Goal: Task Accomplishment & Management: Manage account settings

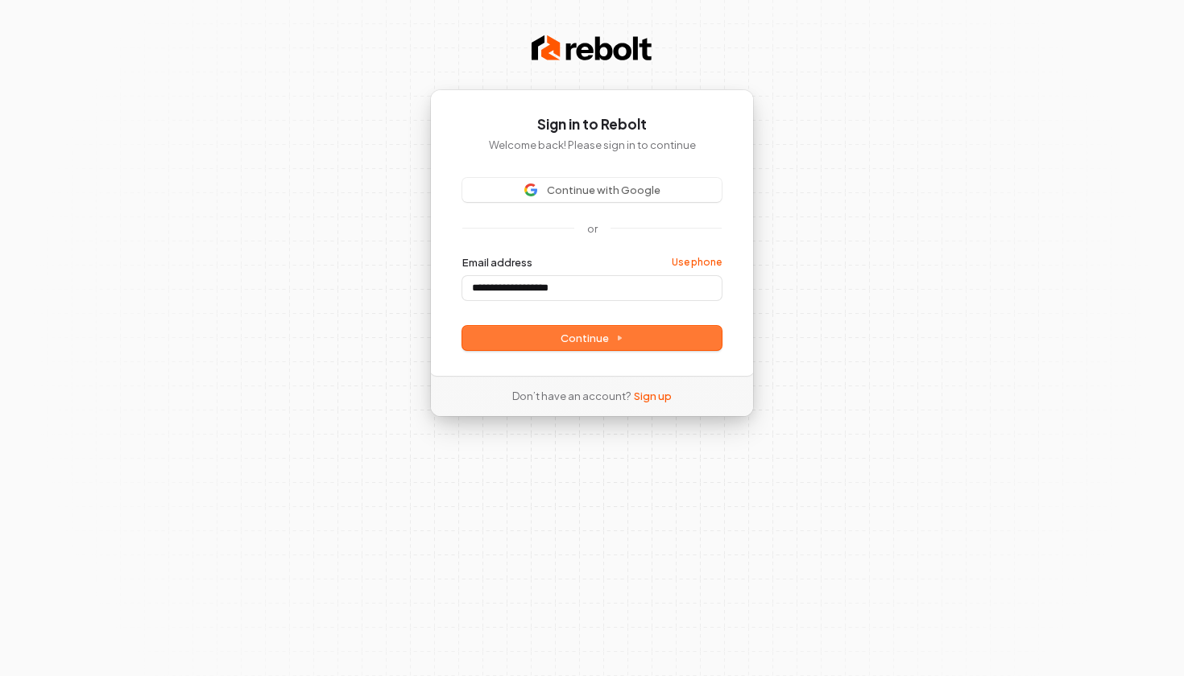
click at [580, 334] on span "Continue" at bounding box center [592, 338] width 63 height 14
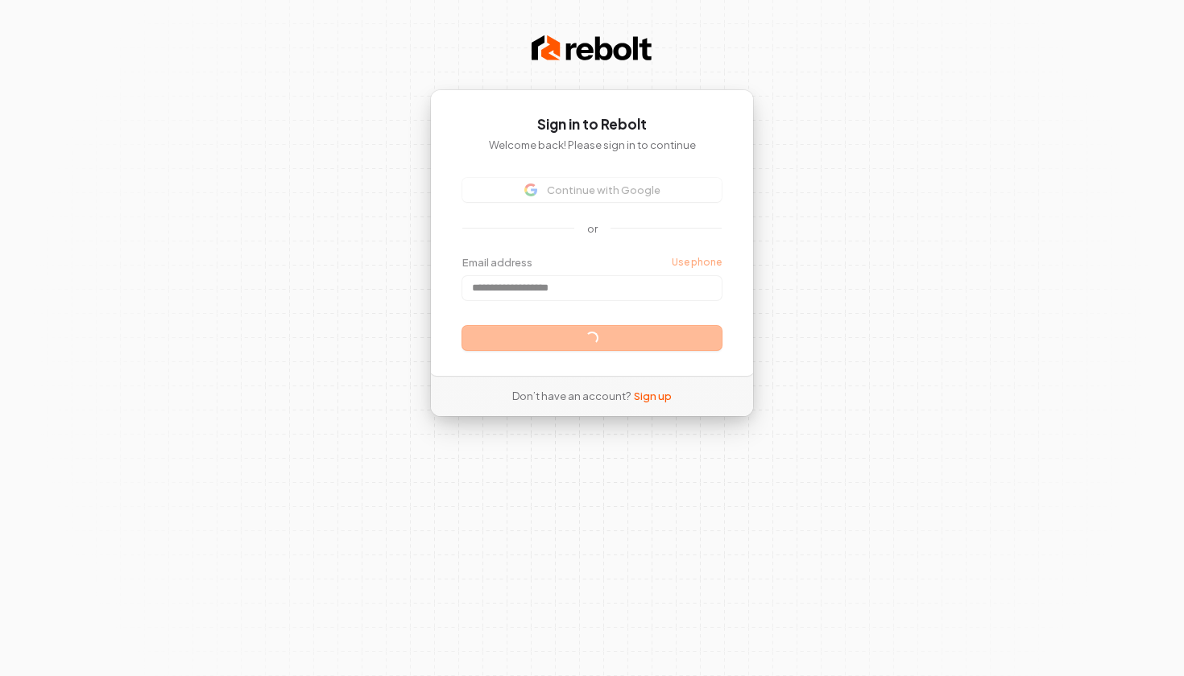
type input "**********"
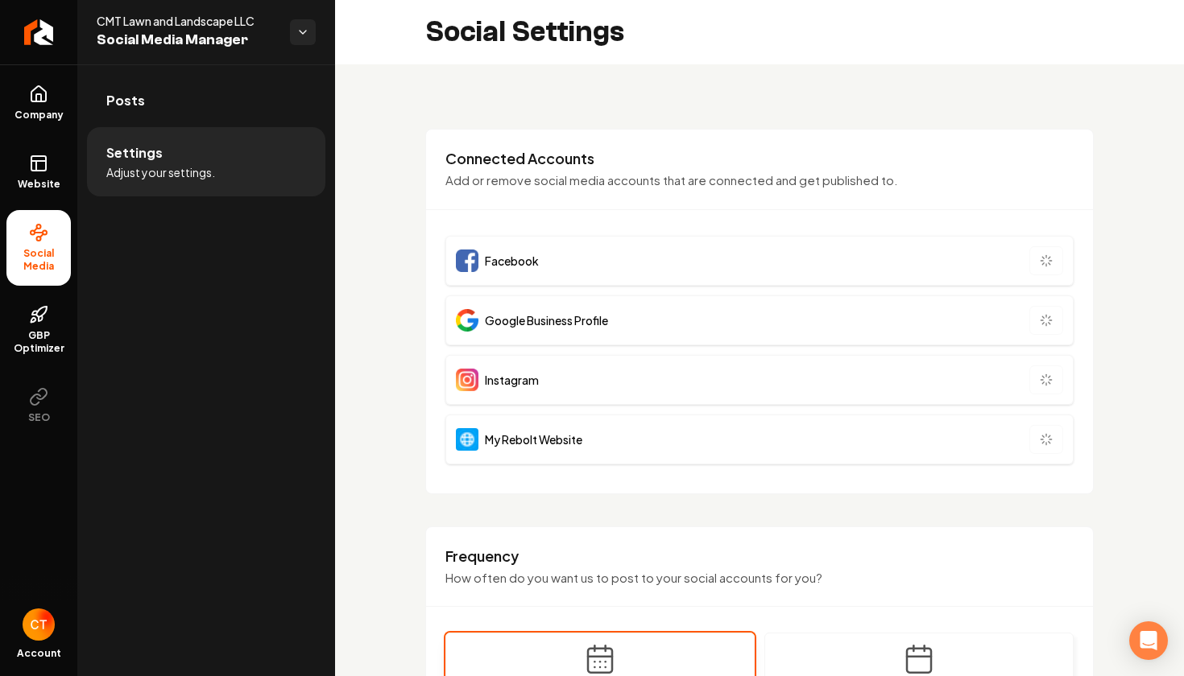
type input "**********"
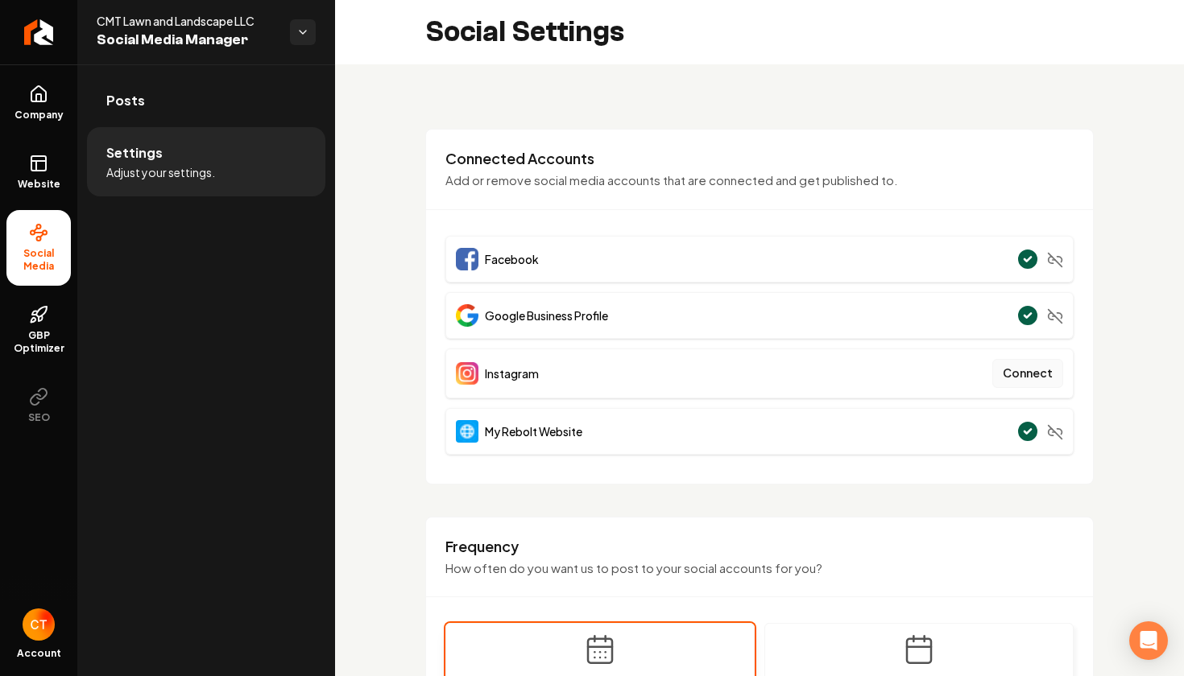
click at [1011, 371] on button "Connect" at bounding box center [1027, 373] width 71 height 29
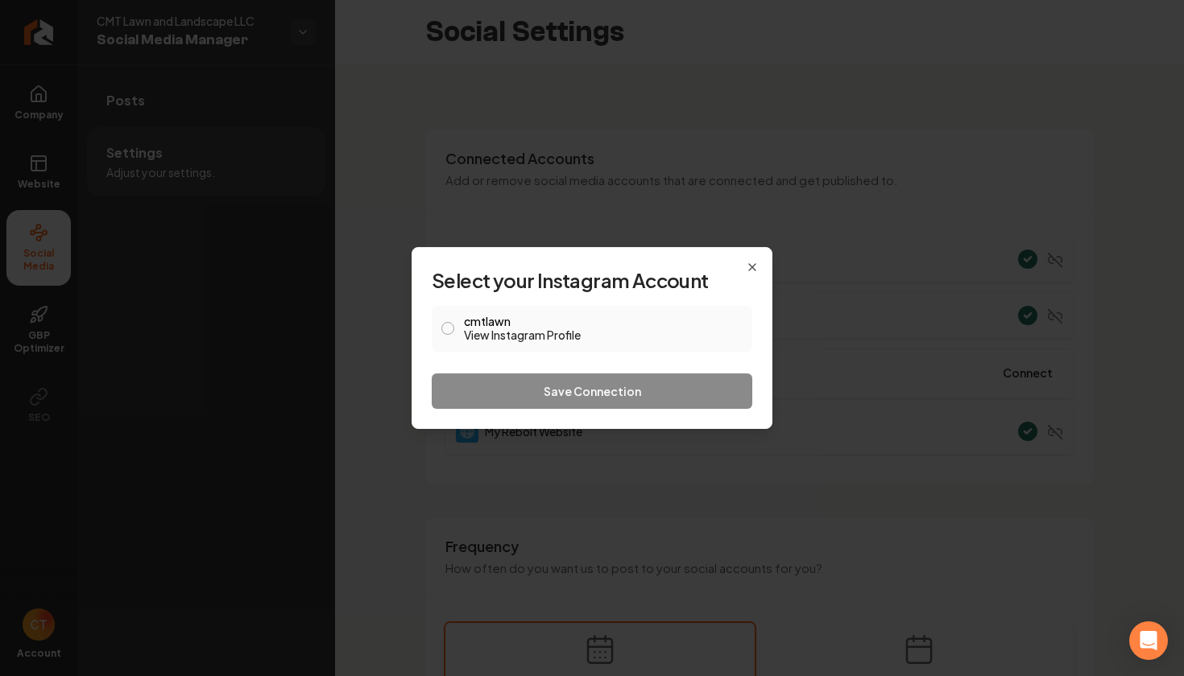
click at [448, 329] on button "cmtlawn View Instagram Profile" at bounding box center [447, 328] width 13 height 13
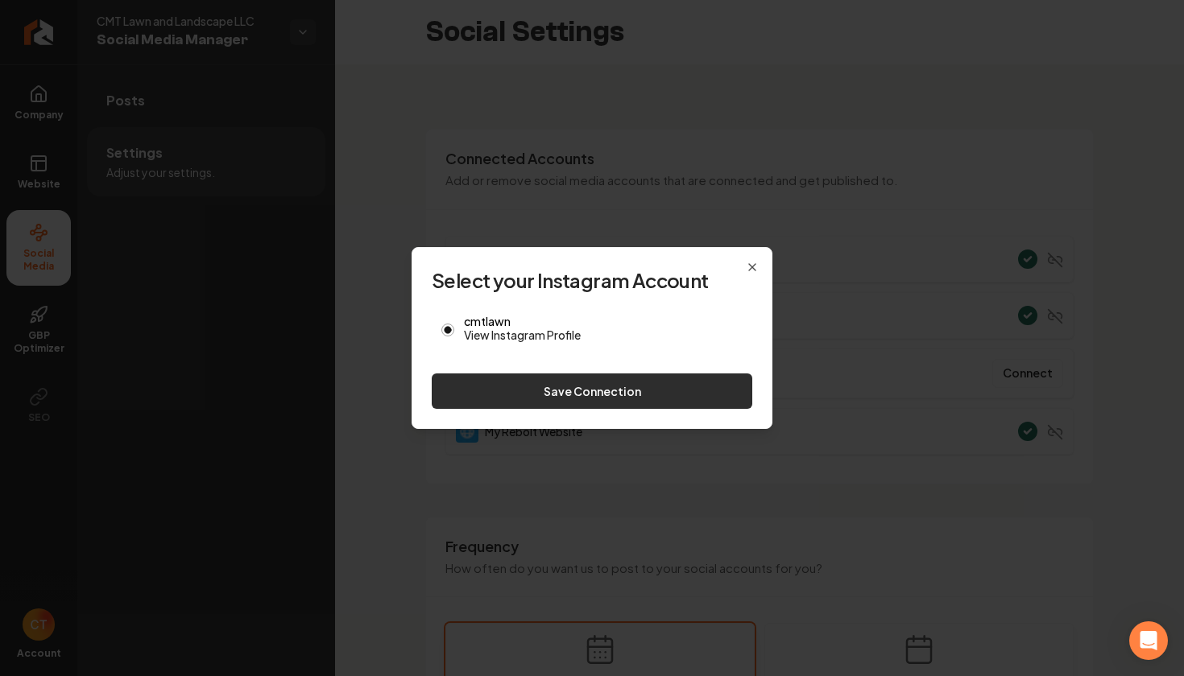
click at [546, 383] on button "Save Connection" at bounding box center [592, 391] width 321 height 35
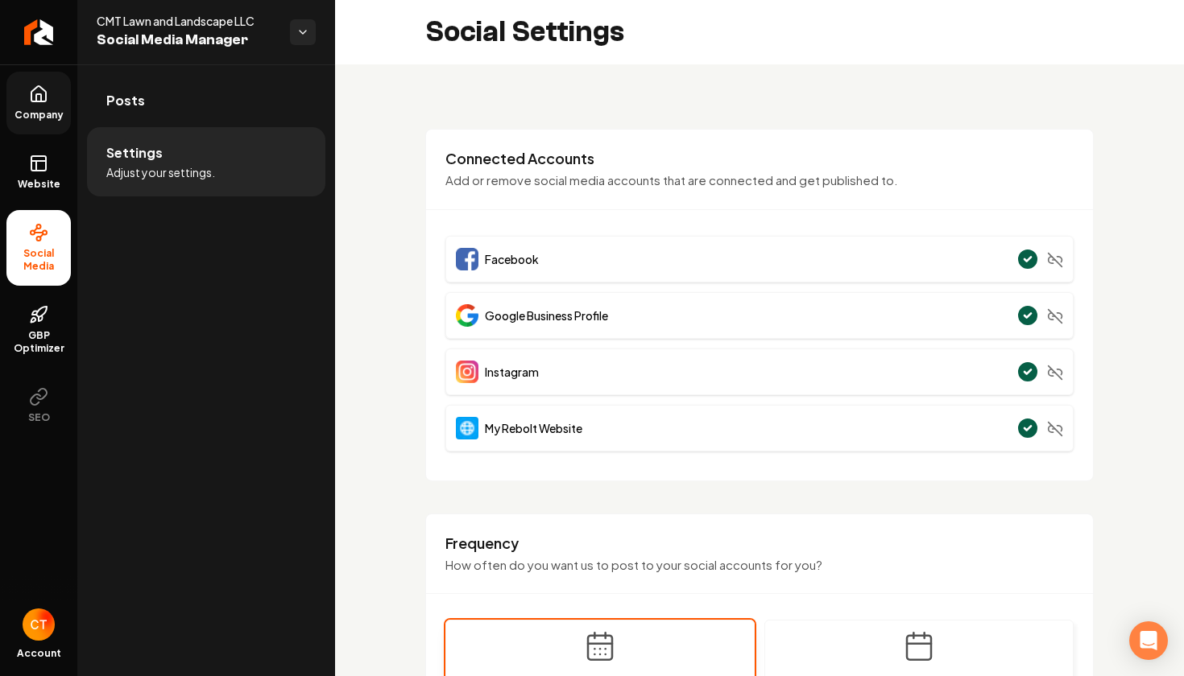
click at [43, 117] on span "Company" at bounding box center [39, 115] width 62 height 13
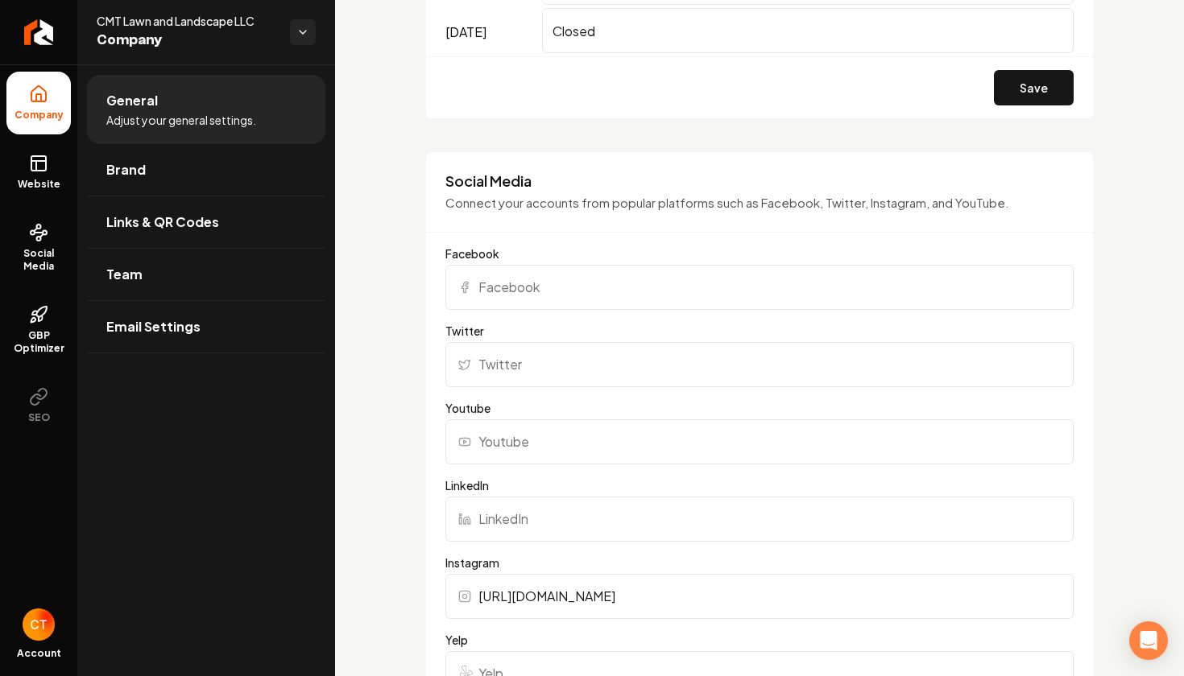
scroll to position [1335, 0]
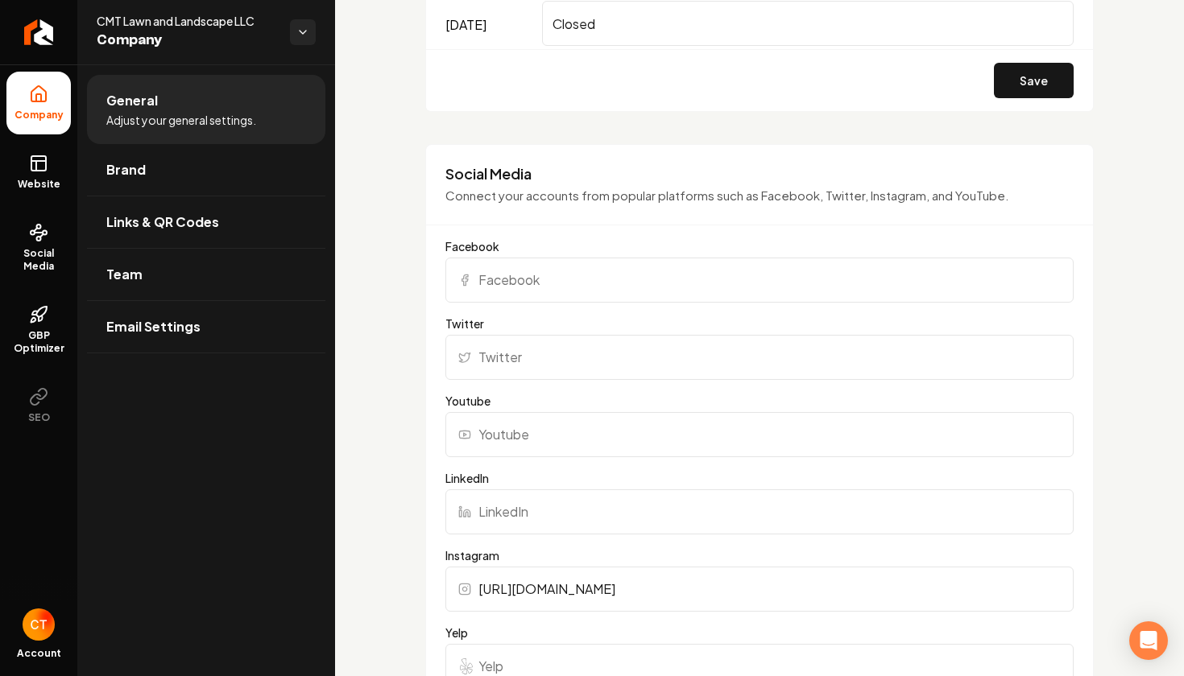
click at [540, 286] on input "Facebook" at bounding box center [759, 280] width 628 height 45
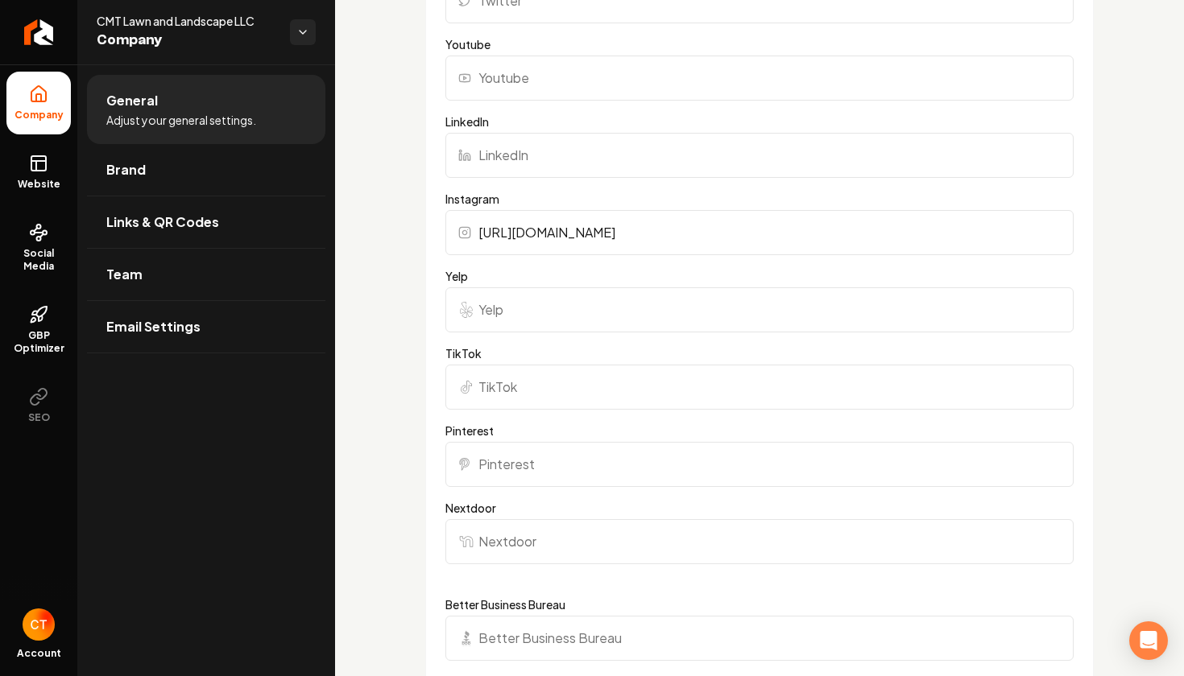
scroll to position [1695, 0]
click at [521, 381] on input "TikTok" at bounding box center [759, 384] width 628 height 45
click at [558, 642] on input "Better Business Bureau" at bounding box center [759, 635] width 628 height 45
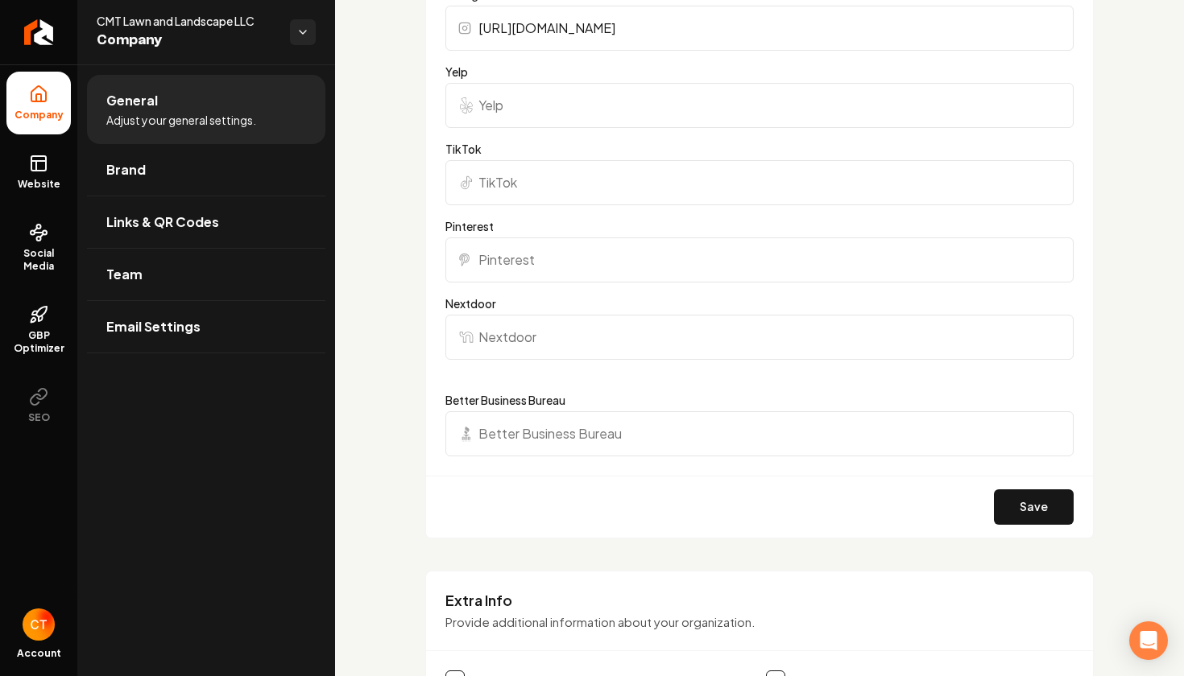
scroll to position [1897, 0]
click at [540, 260] on input "Pinterest" at bounding box center [759, 259] width 628 height 45
click at [511, 178] on input "TikTok" at bounding box center [759, 181] width 628 height 45
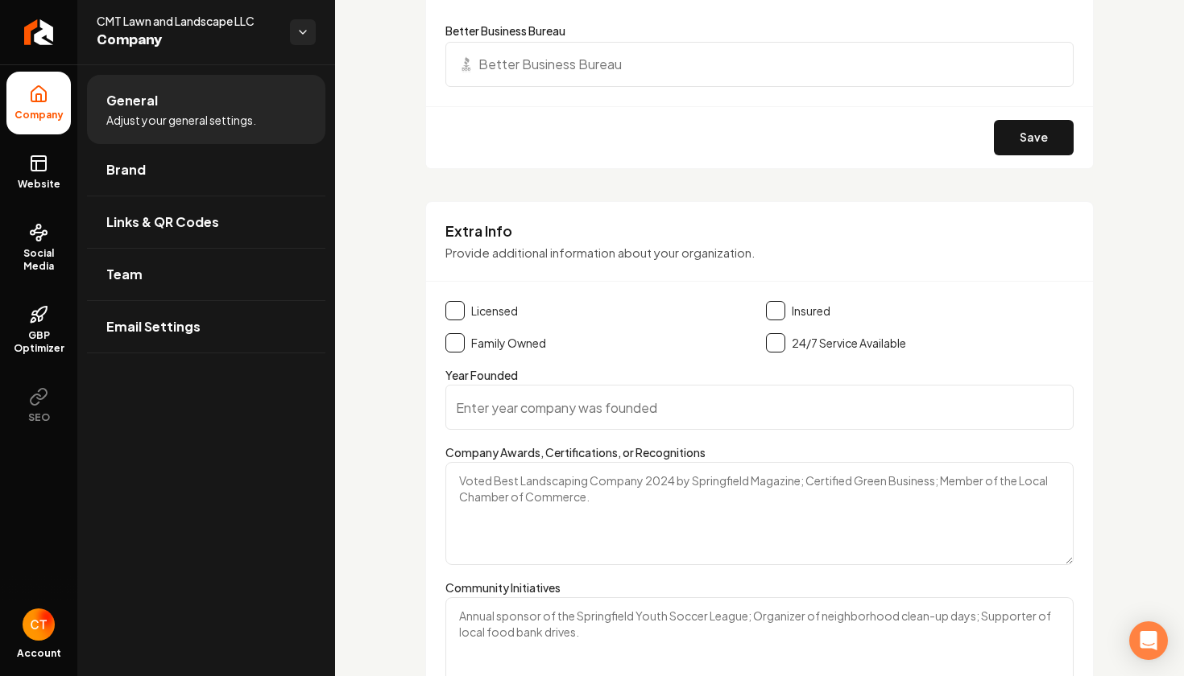
scroll to position [2275, 0]
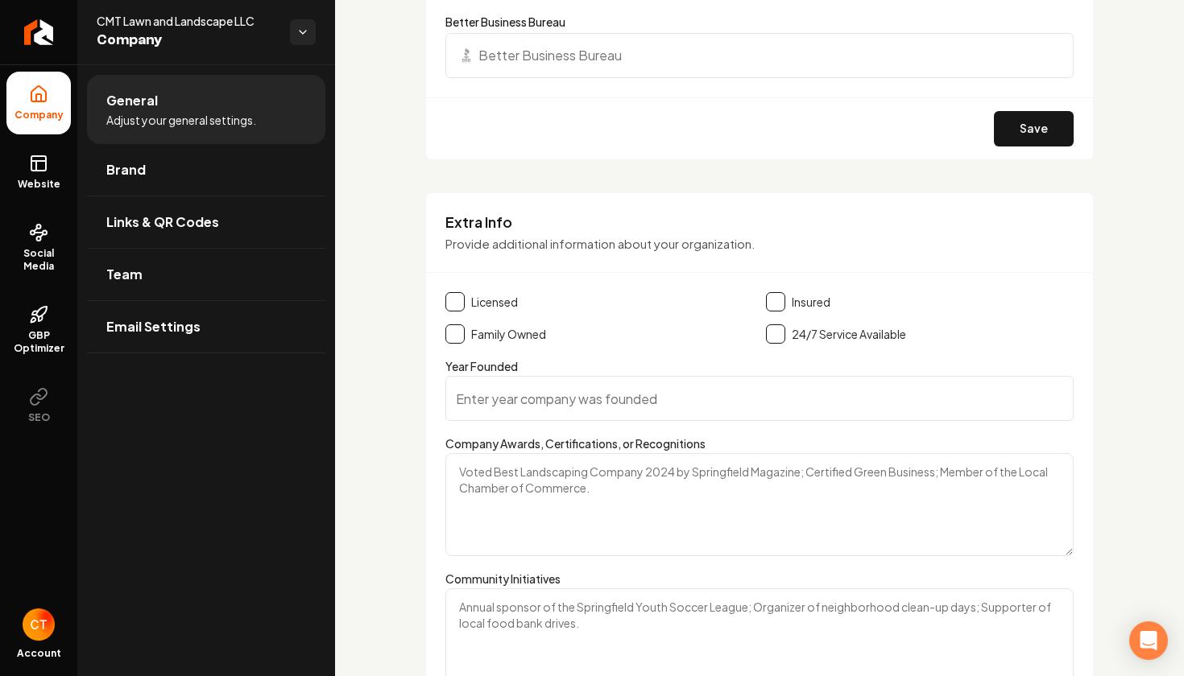
click at [571, 404] on input "Year Founded" at bounding box center [759, 398] width 628 height 45
type input "2022"
click at [456, 333] on button "Main content area" at bounding box center [454, 334] width 19 height 19
click at [453, 294] on button "Main content area" at bounding box center [454, 301] width 19 height 19
click at [780, 300] on div "Insured" at bounding box center [920, 301] width 308 height 19
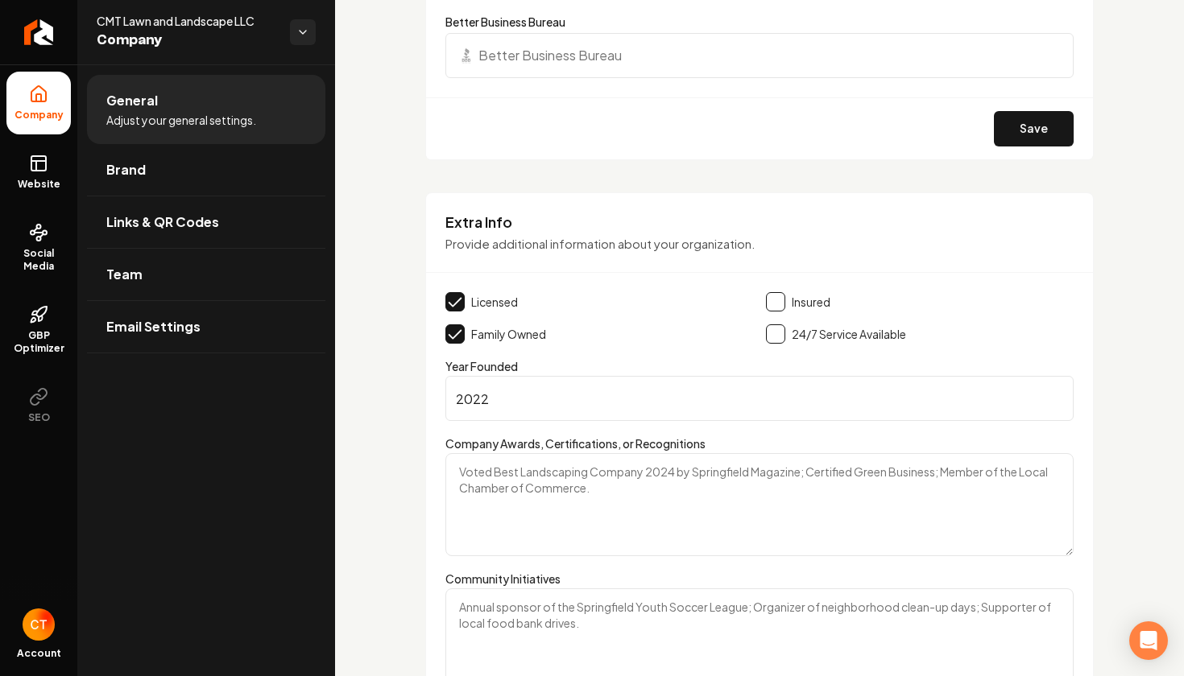
click at [774, 300] on button "Main content area" at bounding box center [775, 301] width 19 height 19
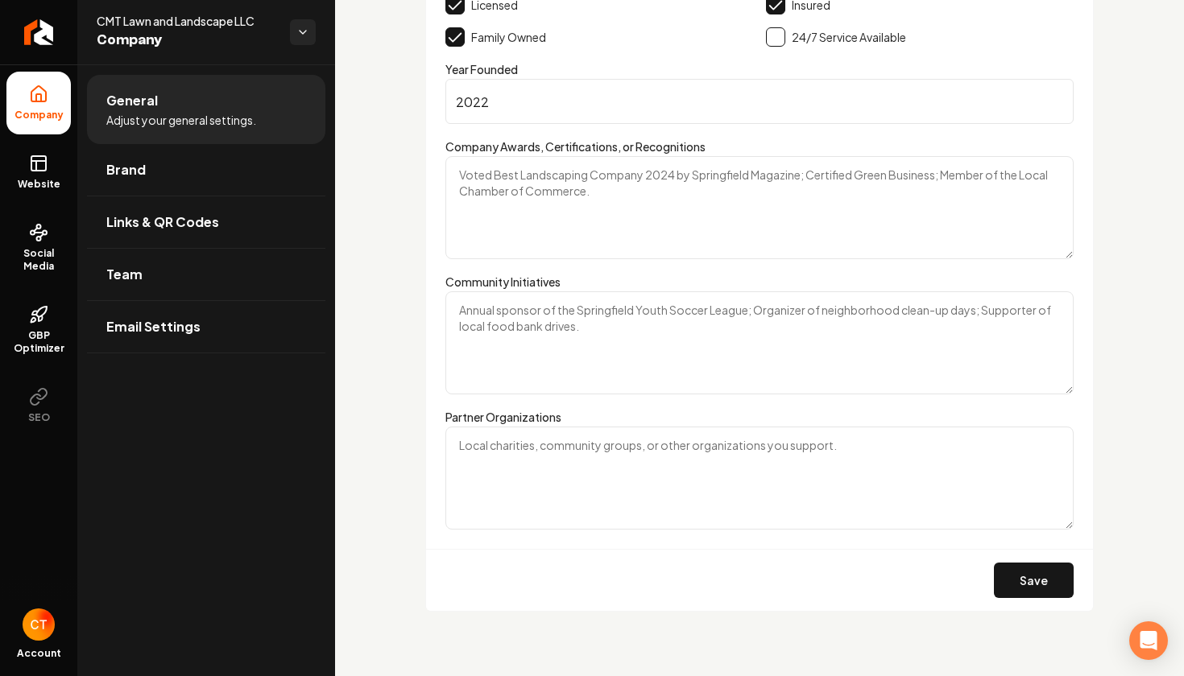
scroll to position [2571, 0]
click at [1039, 586] on button "Save" at bounding box center [1034, 582] width 80 height 35
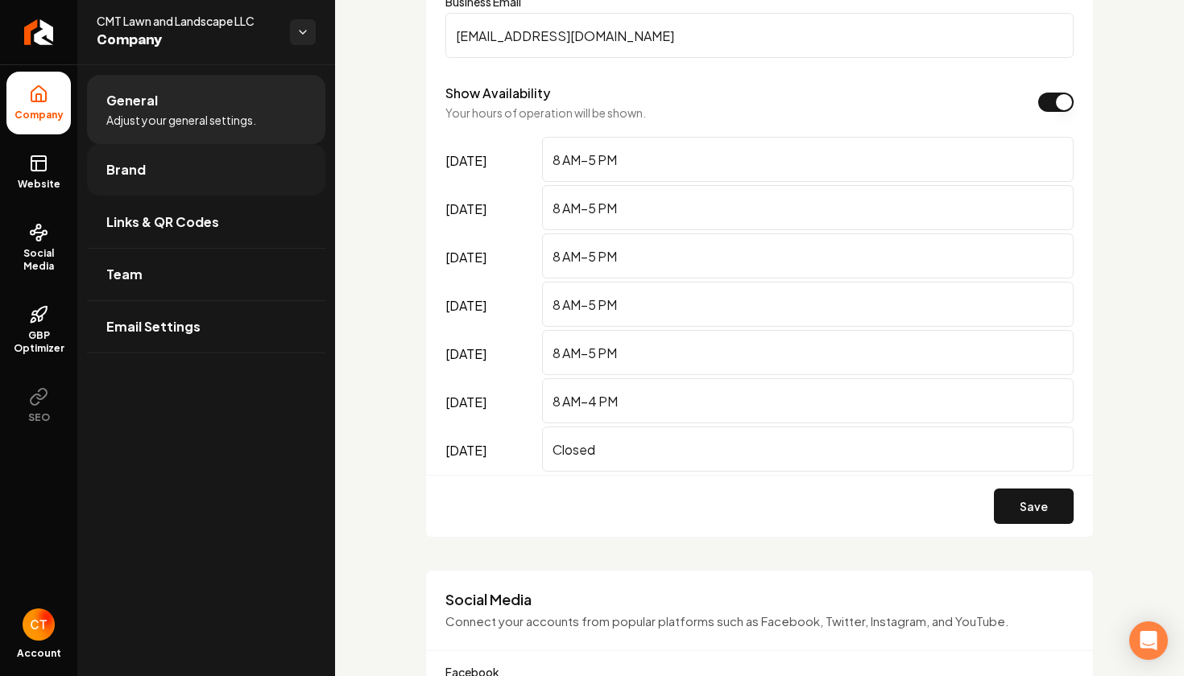
click at [187, 170] on link "Brand" at bounding box center [206, 170] width 238 height 52
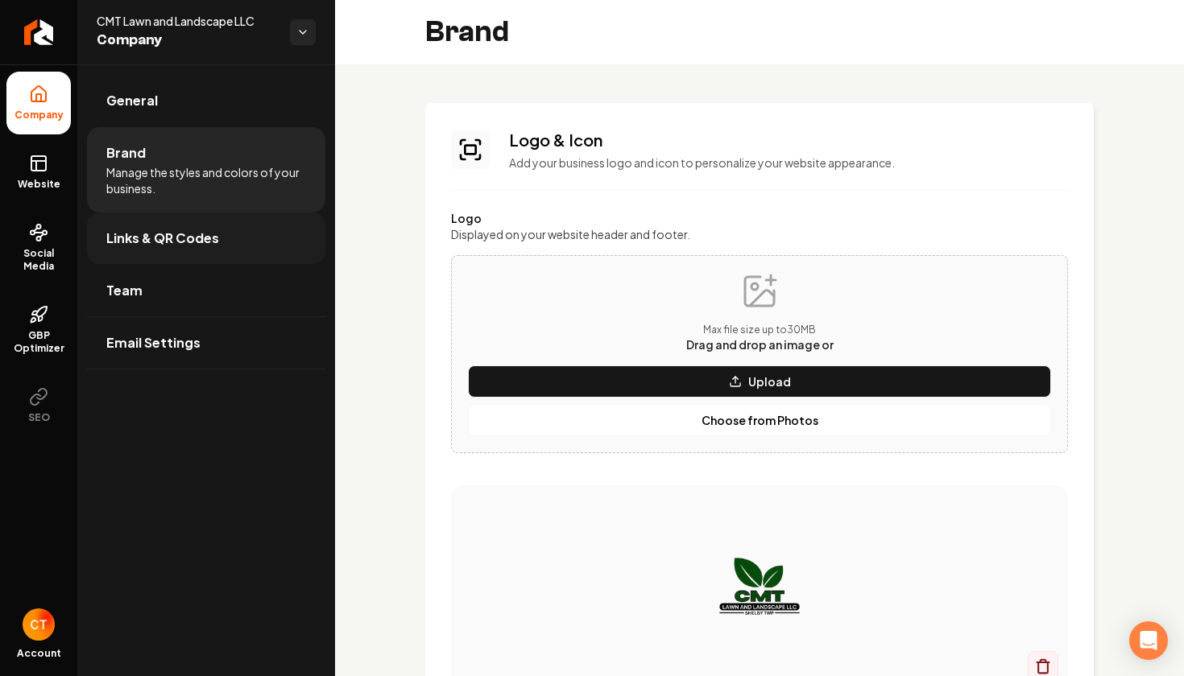
click at [164, 238] on span "Links & QR Codes" at bounding box center [162, 238] width 113 height 19
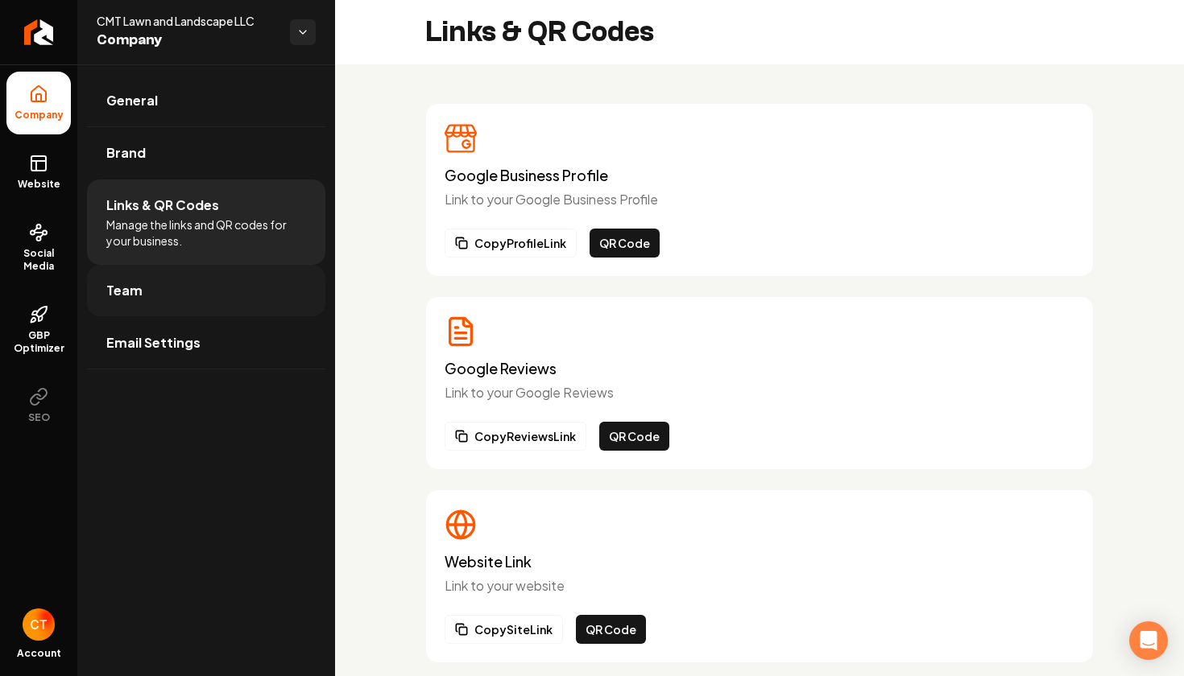
click at [170, 292] on link "Team" at bounding box center [206, 291] width 238 height 52
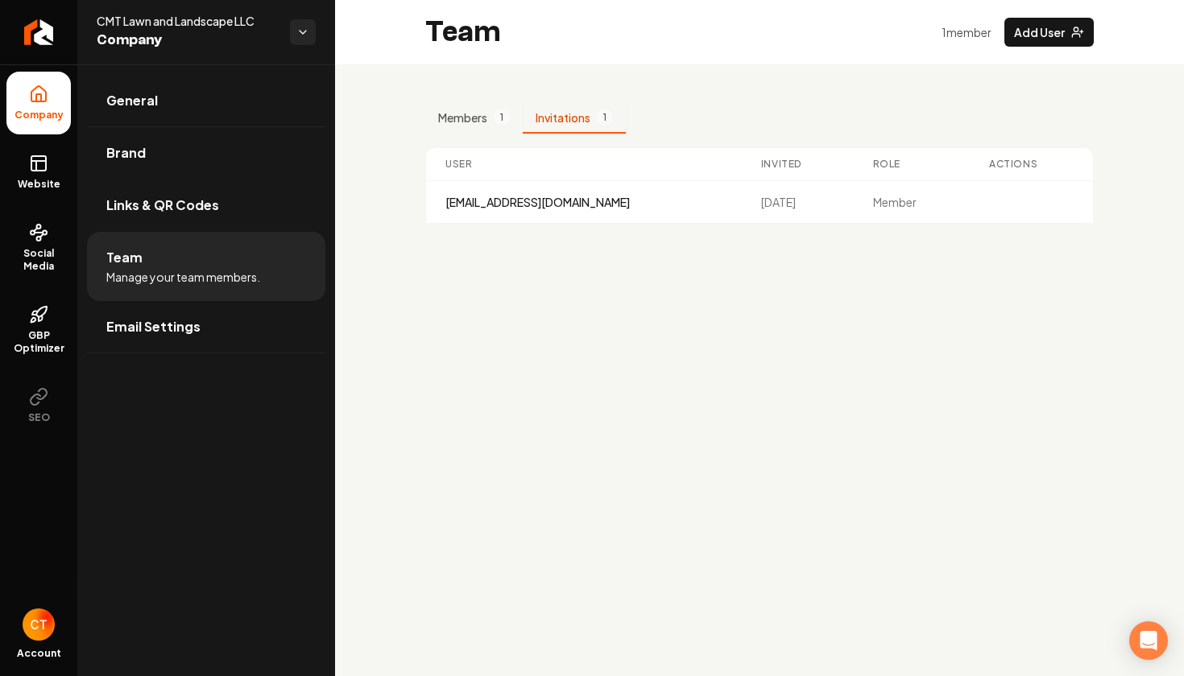
click at [574, 116] on button "Invitations 1" at bounding box center [574, 118] width 103 height 31
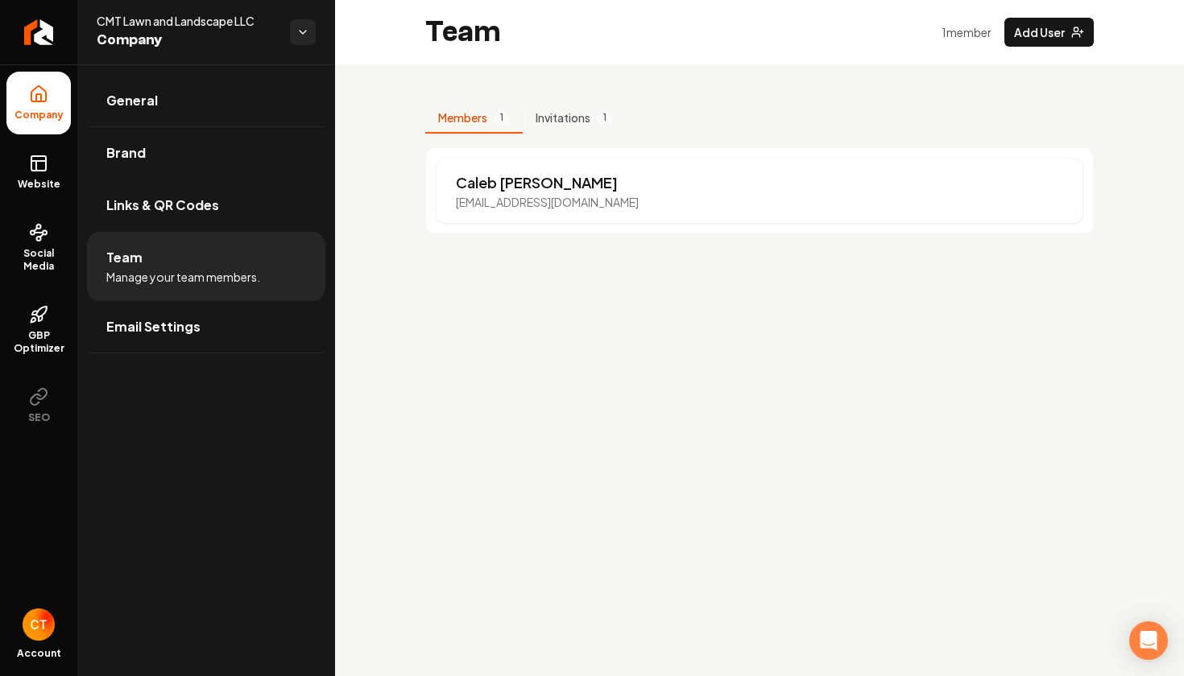
click at [486, 114] on button "Members 1" at bounding box center [473, 118] width 97 height 31
click at [140, 333] on span "Email Settings" at bounding box center [153, 326] width 94 height 19
click at [188, 321] on li "Email Settings" at bounding box center [206, 327] width 238 height 52
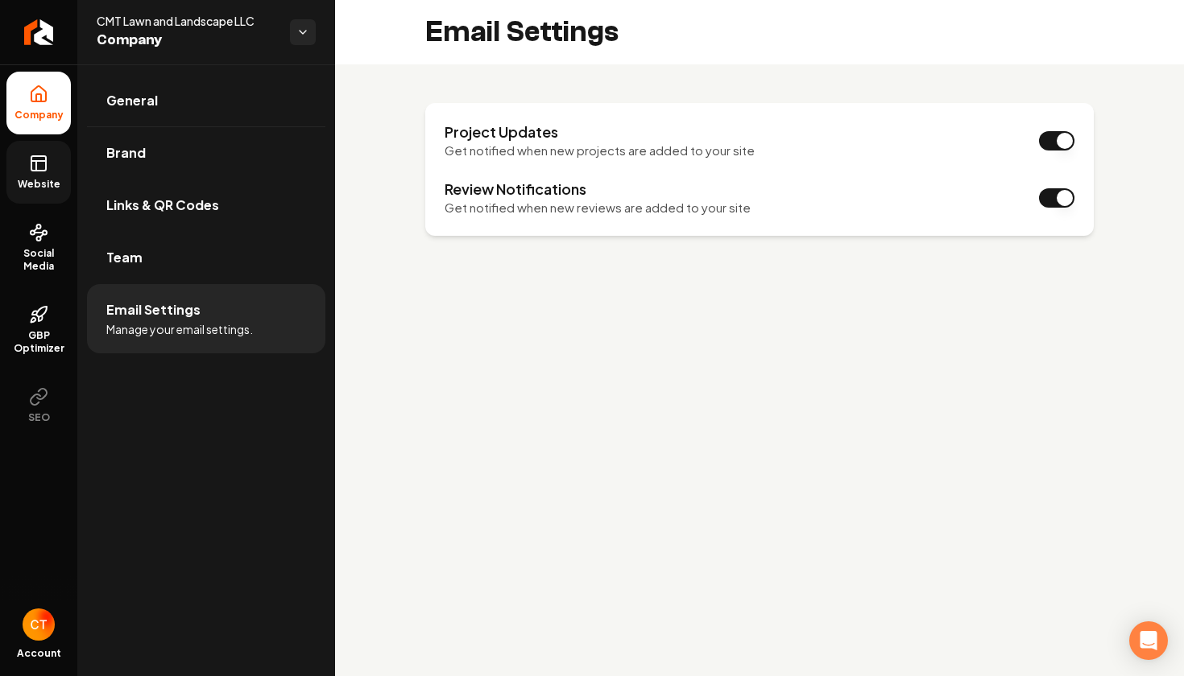
click at [31, 184] on span "Website" at bounding box center [39, 184] width 56 height 13
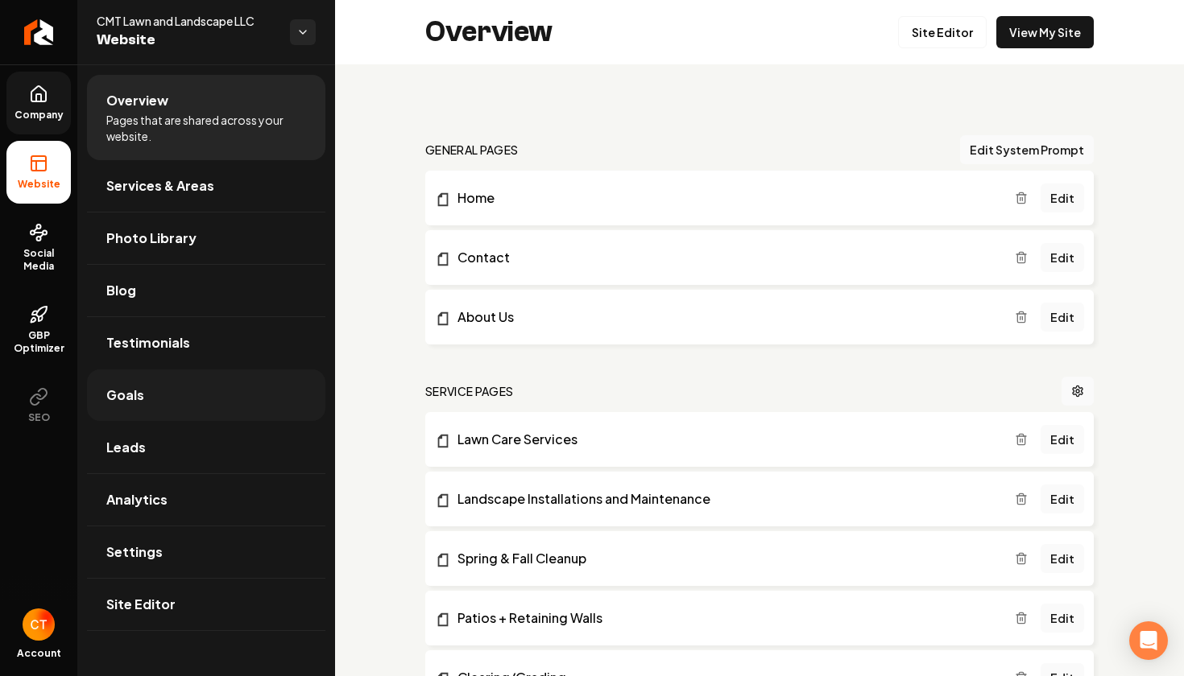
click at [187, 379] on link "Goals" at bounding box center [206, 396] width 238 height 52
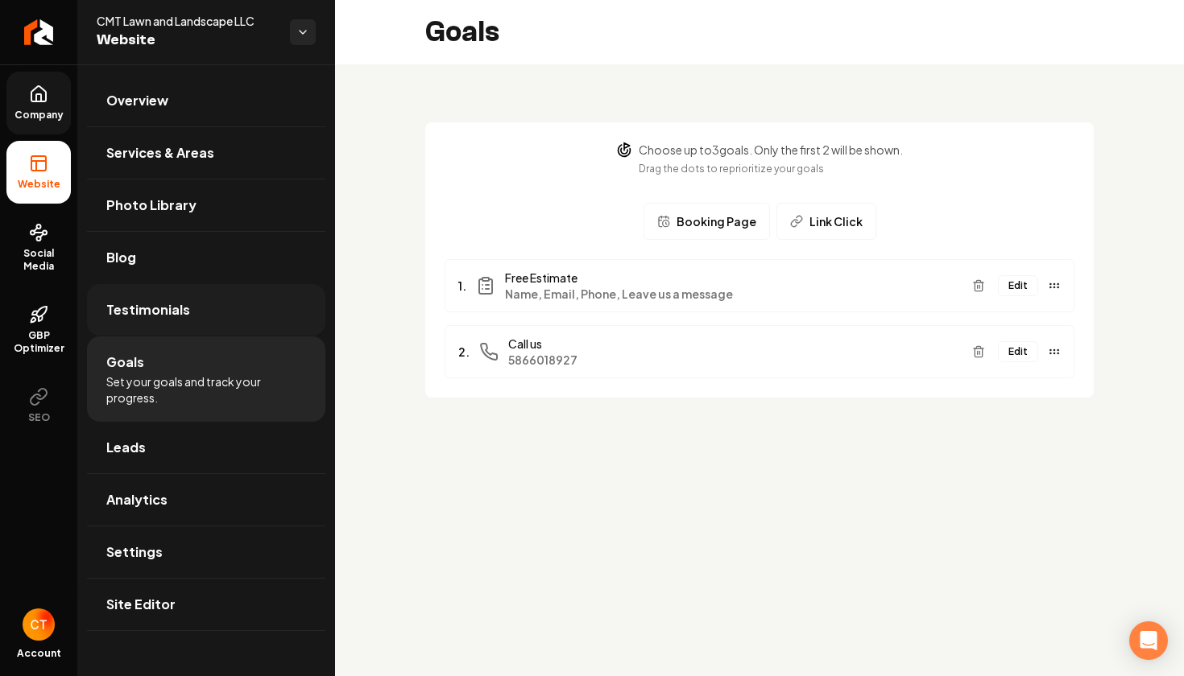
click at [209, 334] on link "Testimonials" at bounding box center [206, 310] width 238 height 52
click at [188, 309] on li "Testimonials" at bounding box center [206, 310] width 238 height 52
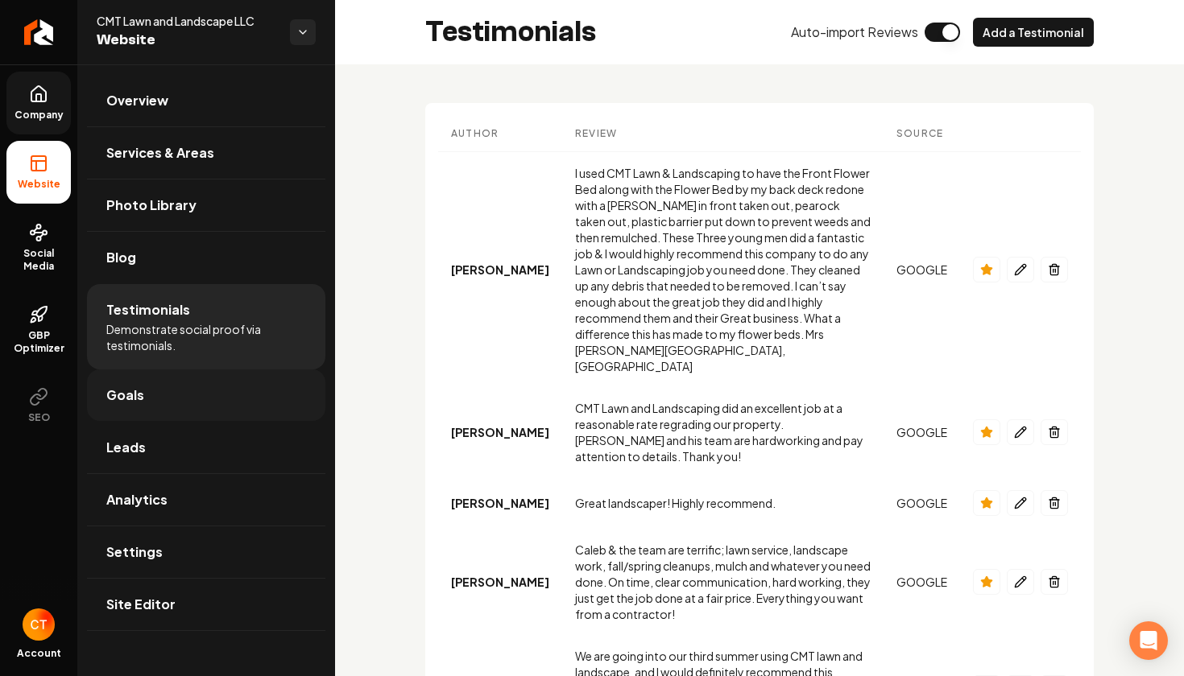
click at [158, 397] on link "Goals" at bounding box center [206, 396] width 238 height 52
